Goal: Task Accomplishment & Management: Use online tool/utility

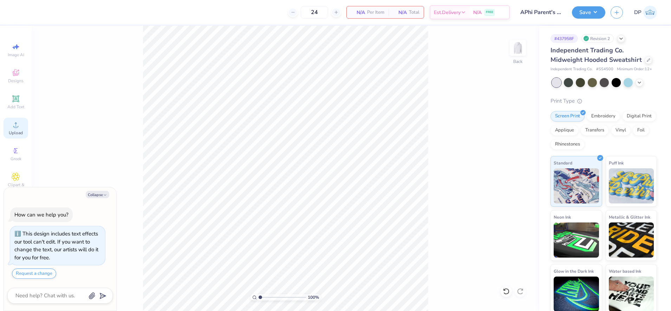
click at [15, 127] on circle at bounding box center [16, 127] width 4 height 4
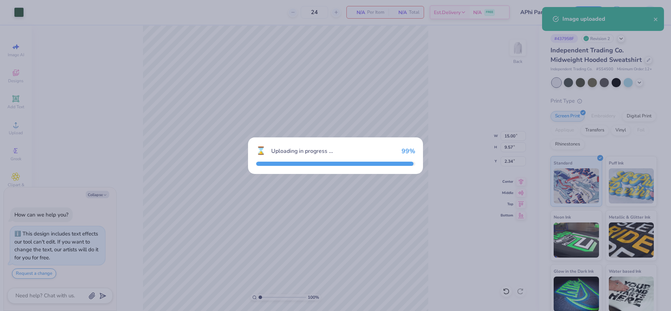
type textarea "x"
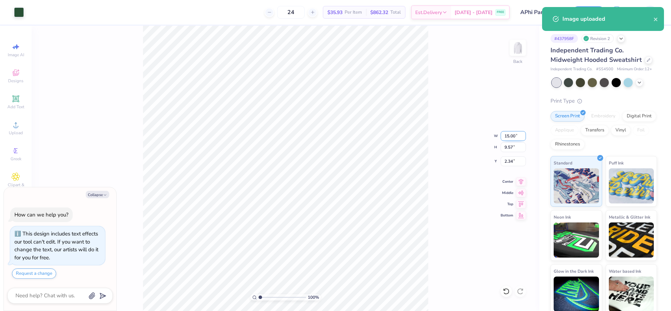
click at [507, 139] on input "15.00" at bounding box center [512, 136] width 25 height 10
type input "11.00"
type textarea "x"
type input "7.02"
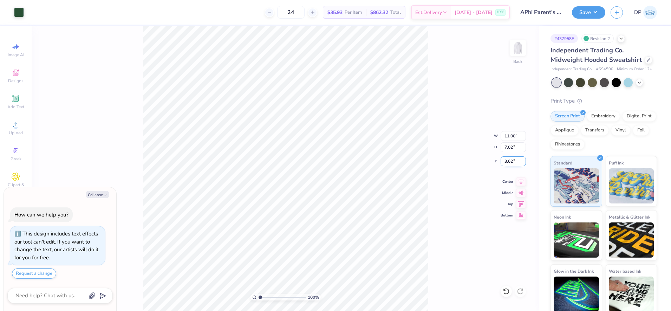
click at [508, 164] on input "3.62" at bounding box center [512, 161] width 25 height 10
type input "3"
type textarea "x"
type input "3.00"
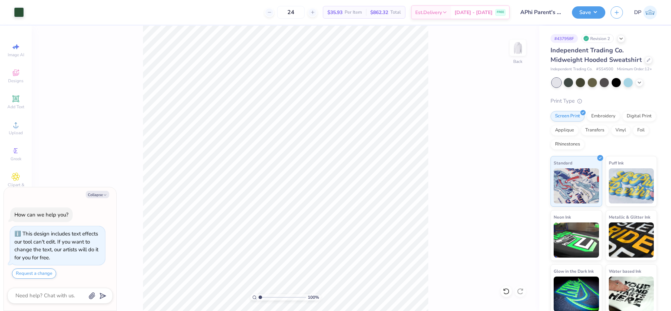
type textarea "x"
click at [512, 137] on input "11.00" at bounding box center [512, 136] width 25 height 10
click at [513, 137] on input "11.00" at bounding box center [512, 136] width 25 height 10
type input "12"
type textarea "x"
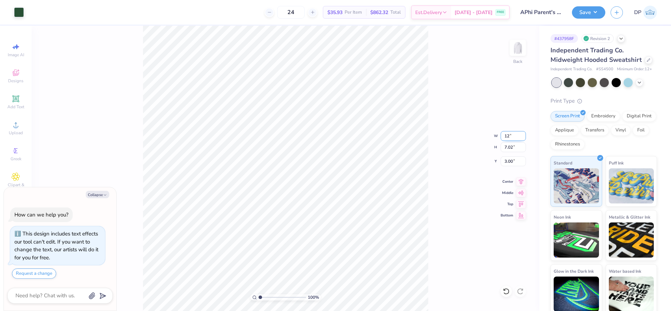
type input "12.00"
type input "7.65"
type input "2.68"
click at [441, 90] on div "100 % Back W 12.00 12.00 " H 7.65 7.65 " Y 2.68 2.68 " Center Middle Top Bottom" at bounding box center [285, 168] width 507 height 285
type textarea "x"
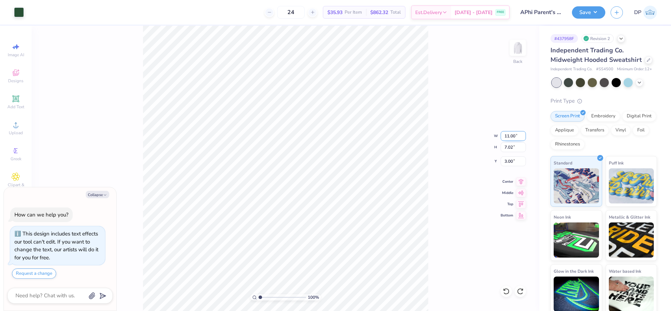
click at [512, 136] on input "11.00" at bounding box center [512, 136] width 25 height 10
type input "11.50"
type textarea "x"
type input "7.33"
click at [508, 162] on input "2.84" at bounding box center [512, 161] width 25 height 10
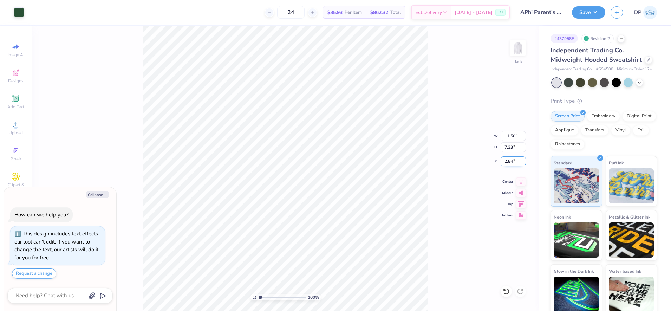
click at [508, 162] on input "2.84" at bounding box center [512, 161] width 25 height 10
type input "3"
type textarea "x"
type input "3.00"
type textarea "x"
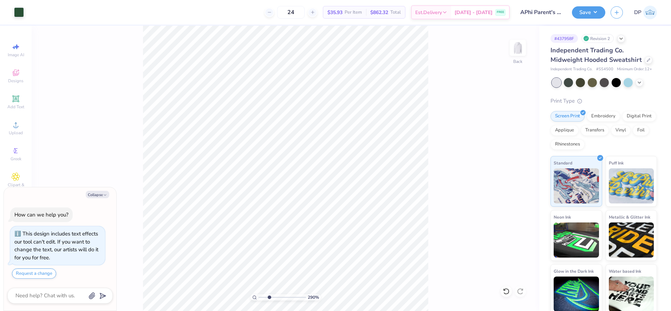
type input "2.9"
click at [269, 297] on input "range" at bounding box center [281, 297] width 47 height 6
click at [18, 97] on icon at bounding box center [15, 98] width 5 height 5
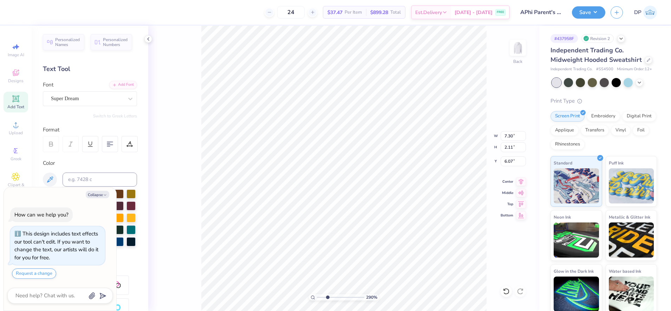
drag, startPoint x: 94, startPoint y: 193, endPoint x: 110, endPoint y: 203, distance: 18.5
click at [95, 193] on button "Collapse" at bounding box center [98, 194] width 24 height 7
type textarea "x"
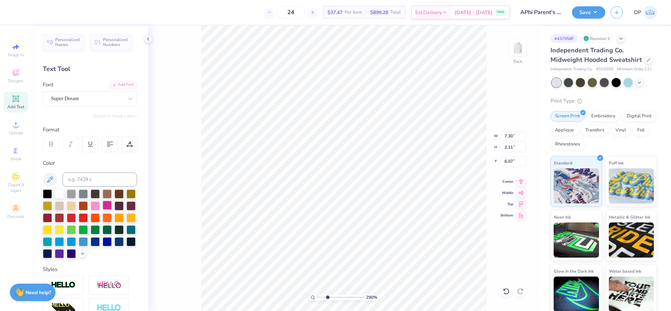
click at [112, 205] on div at bounding box center [107, 204] width 9 height 9
type input "1.90"
type input "0.55"
type input "11.84"
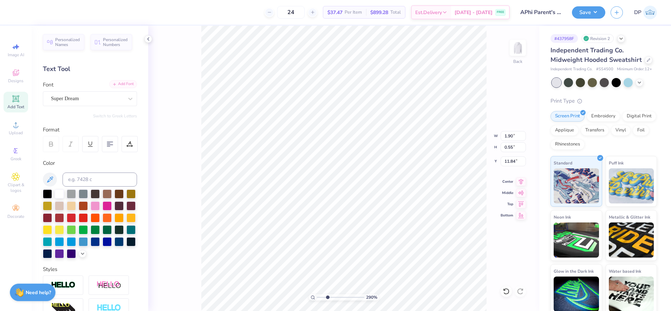
type textarea "Parents Weekend"
click at [118, 81] on div "Add Font" at bounding box center [123, 84] width 28 height 8
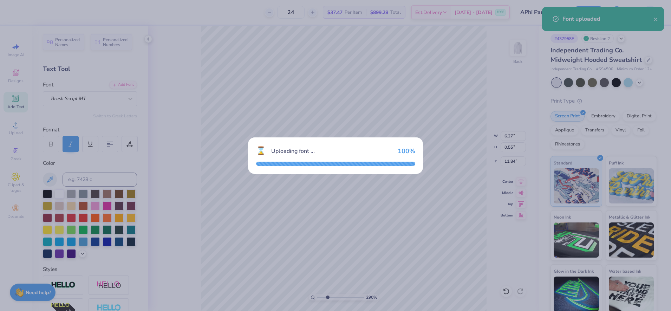
type input "4.37"
type input "0.56"
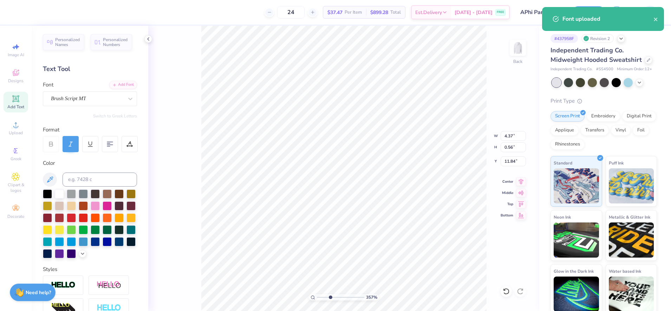
type input "3.5"
click at [330, 295] on input "range" at bounding box center [340, 297] width 47 height 6
type input "9.77"
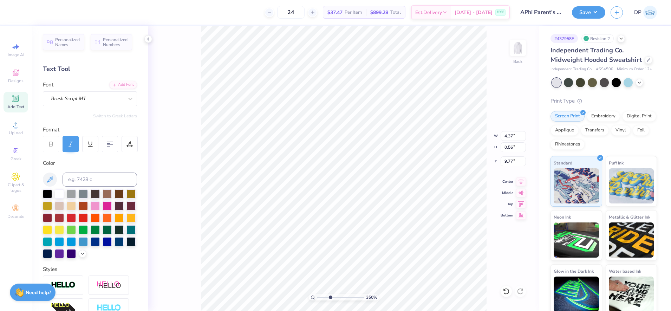
type input "7.69"
type input "0.99"
type input "9.34"
click at [15, 101] on icon at bounding box center [15, 98] width 5 height 5
type input "10.93"
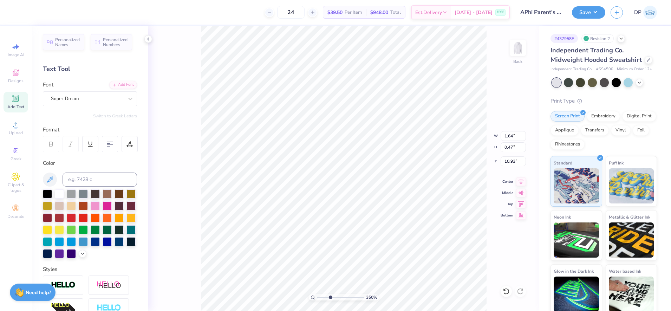
type input "1.64"
type input "0.47"
click at [112, 203] on div at bounding box center [107, 204] width 9 height 9
type textarea "20"
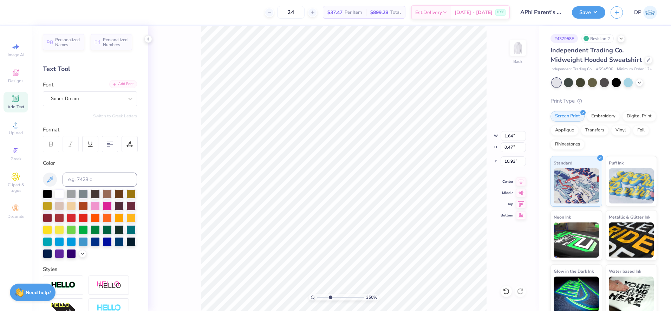
click at [124, 85] on div "Add Font" at bounding box center [123, 84] width 28 height 8
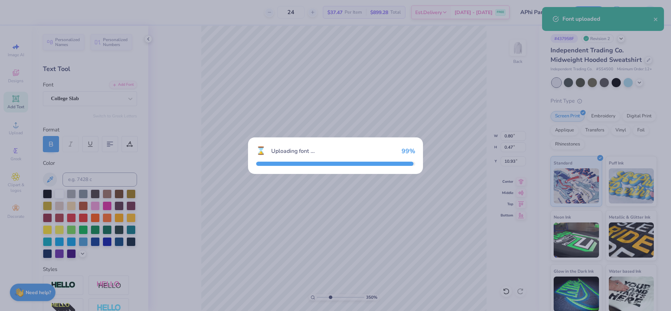
type input "0.63"
type input "0.46"
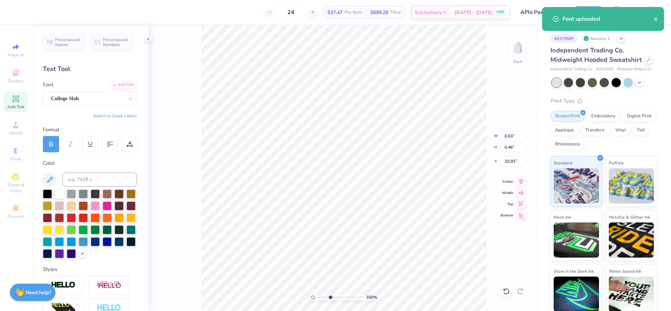
type input "1.35"
type input "1.00"
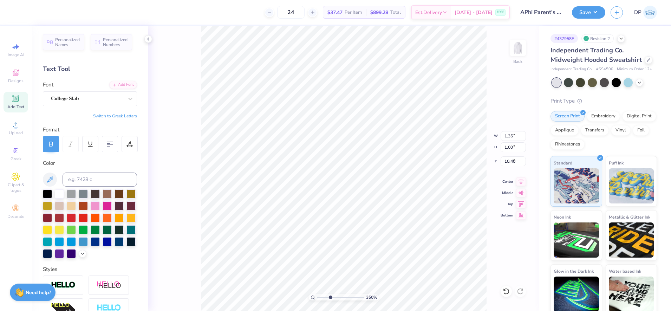
type input "8.35"
type input "1.13"
type input "0.83"
type input "8.37"
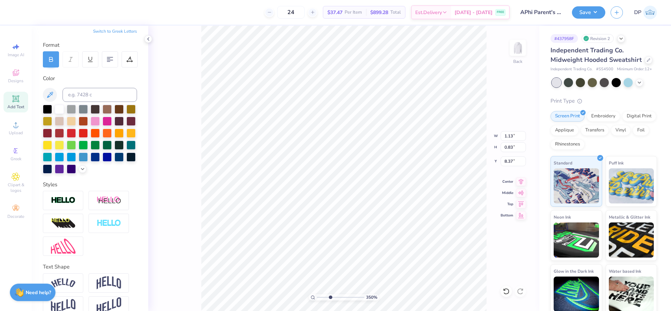
scroll to position [110, 0]
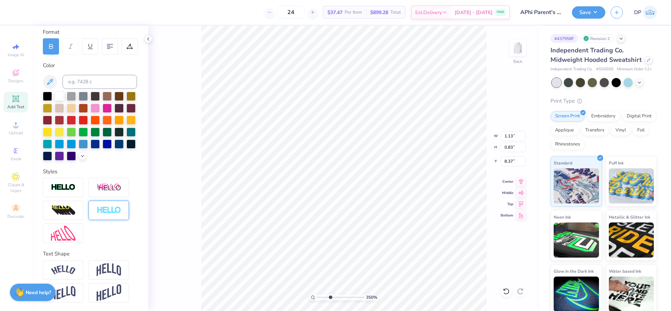
click at [110, 211] on img at bounding box center [109, 210] width 25 height 8
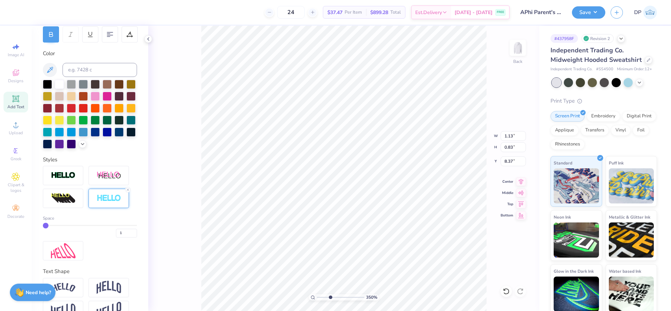
type input "1.14"
type input "0.84"
click at [127, 237] on input "2" at bounding box center [126, 233] width 21 height 9
type input "3"
click at [127, 237] on input "3" at bounding box center [126, 233] width 21 height 9
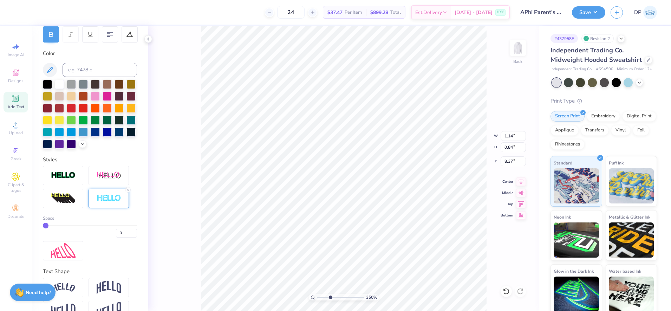
type input "3"
type input "1.15"
type input "0.86"
type input "8.37"
type input "1.12"
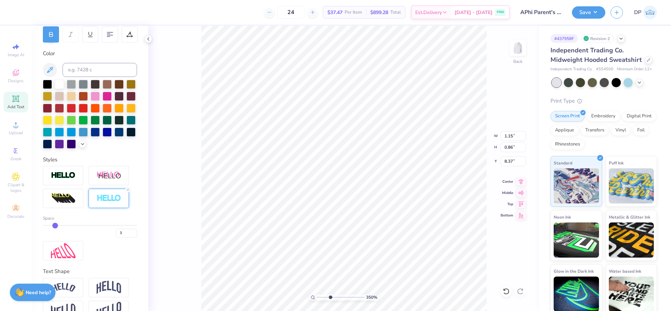
type input "0.84"
type input "8.39"
type input "4"
click at [128, 237] on input "4" at bounding box center [126, 233] width 21 height 9
type input "4"
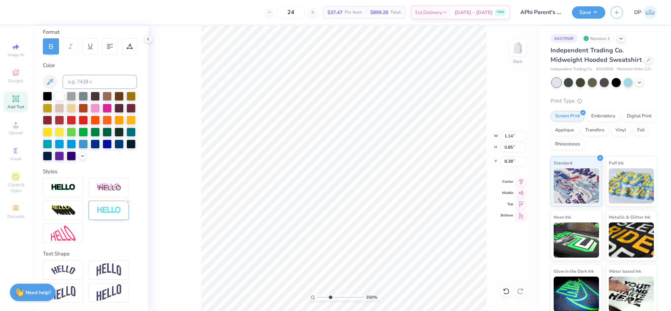
scroll to position [7, 1]
type textarea "25"
type input "10.88"
drag, startPoint x: 330, startPoint y: 297, endPoint x: 322, endPoint y: 298, distance: 8.5
type input "1.78"
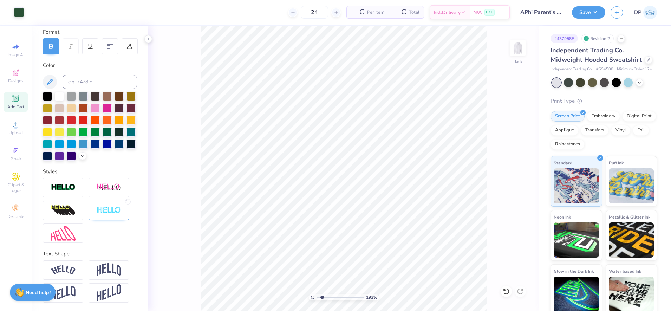
click at [322, 298] on input "range" at bounding box center [340, 297] width 47 height 6
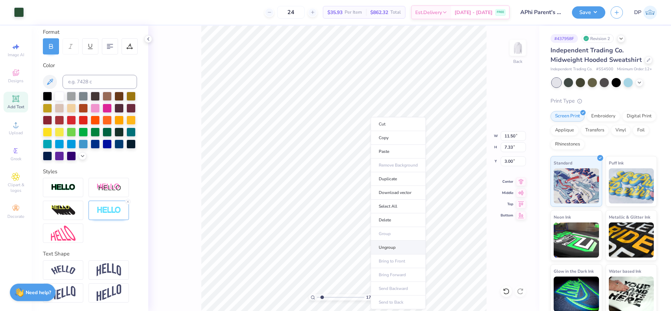
click at [386, 244] on li "Ungroup" at bounding box center [397, 247] width 55 height 14
click at [357, 235] on li "Group" at bounding box center [365, 234] width 55 height 14
type input "10.88"
type input "1.95"
type input "8.38"
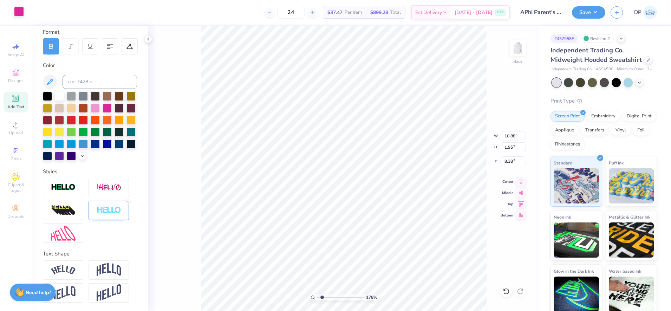
click at [22, 11] on div at bounding box center [19, 12] width 10 height 10
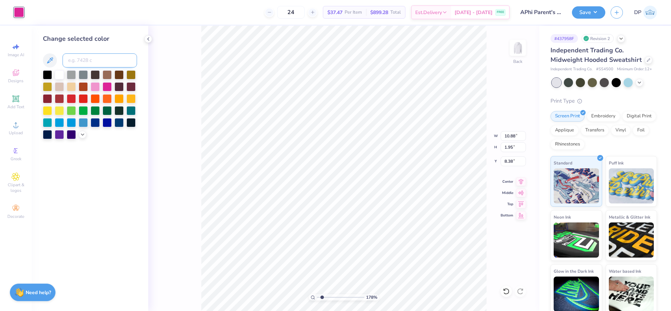
click at [95, 57] on input at bounding box center [99, 60] width 74 height 14
type input "350"
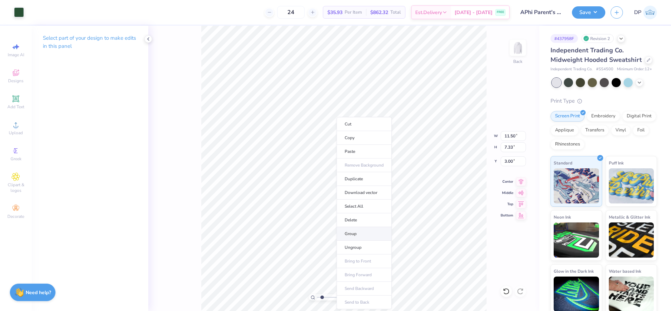
click at [354, 236] on li "Group" at bounding box center [363, 234] width 55 height 14
type input "1"
click at [317, 300] on input "range" at bounding box center [340, 297] width 47 height 6
click at [595, 9] on button "Save" at bounding box center [588, 11] width 33 height 12
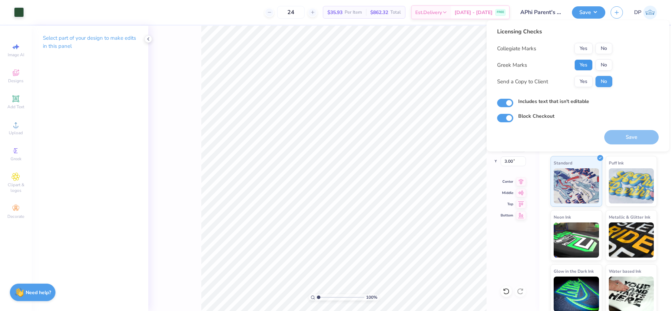
click at [578, 62] on button "Yes" at bounding box center [583, 64] width 18 height 11
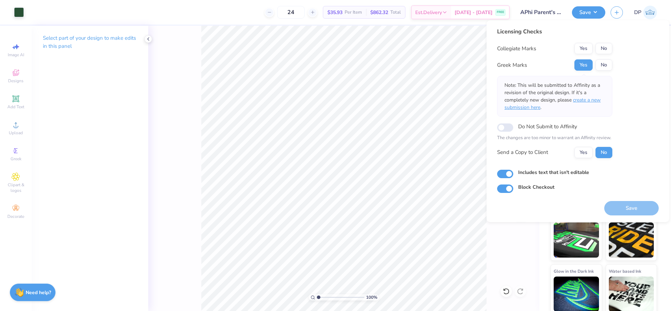
click at [581, 102] on span "create a new submission here" at bounding box center [552, 104] width 96 height 14
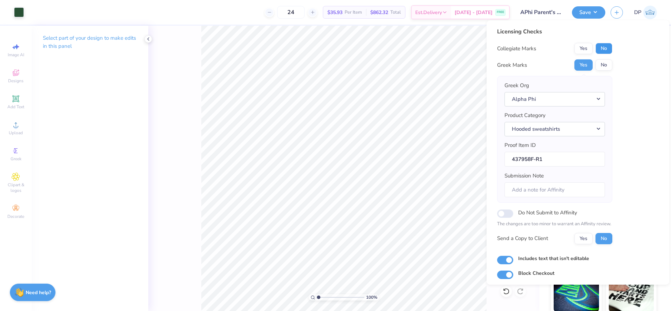
click at [603, 50] on button "No" at bounding box center [603, 48] width 17 height 11
drag, startPoint x: 540, startPoint y: 158, endPoint x: 548, endPoint y: 160, distance: 8.3
click at [548, 160] on input "437958F-R1" at bounding box center [554, 159] width 100 height 15
type input "437958F-R2"
click at [580, 236] on button "Yes" at bounding box center [583, 238] width 18 height 11
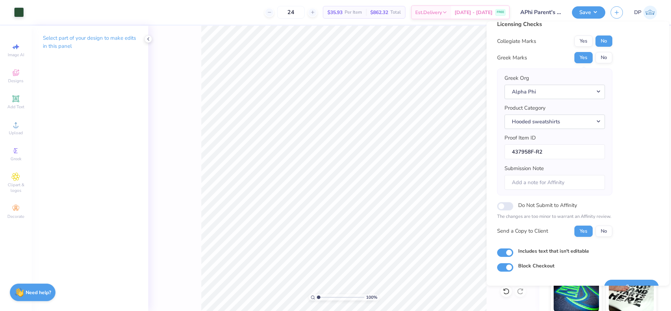
scroll to position [24, 0]
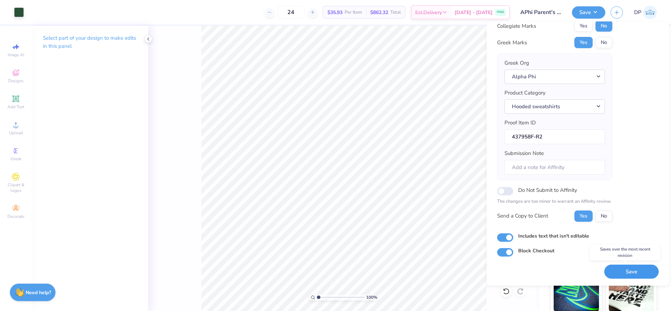
click at [612, 271] on button "Save" at bounding box center [631, 271] width 54 height 14
